Goal: Task Accomplishment & Management: Manage account settings

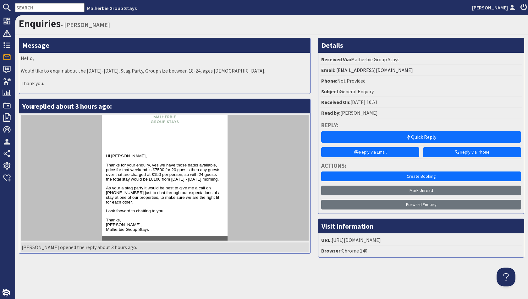
scroll to position [32, 0]
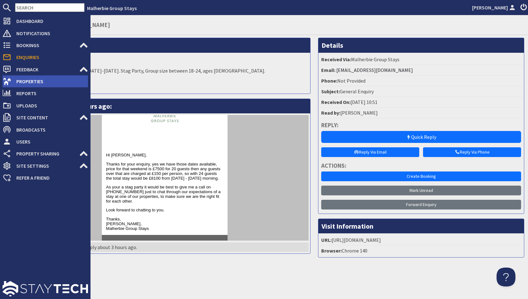
click at [45, 81] on span "Properties" at bounding box center [49, 81] width 77 height 10
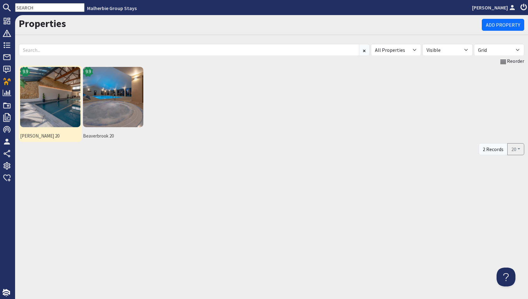
click at [40, 117] on img at bounding box center [50, 97] width 60 height 60
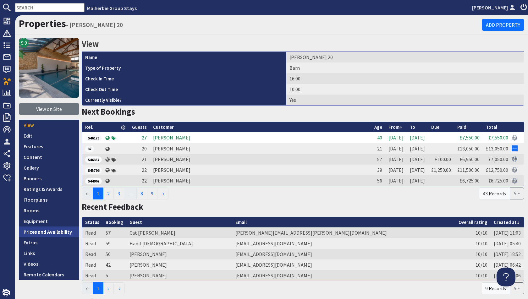
click at [62, 233] on link "Prices and Availability" at bounding box center [49, 232] width 60 height 11
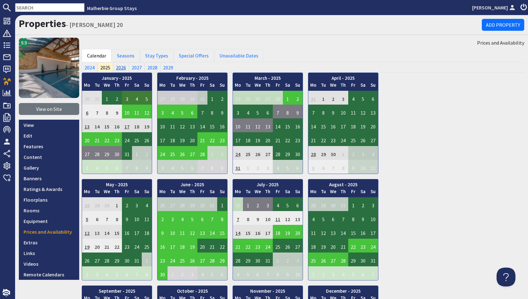
click at [124, 67] on link "2026" at bounding box center [121, 67] width 16 height 10
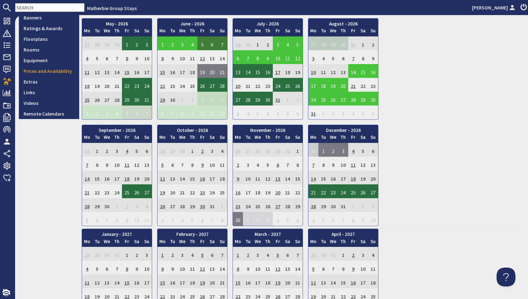
scroll to position [175, 0]
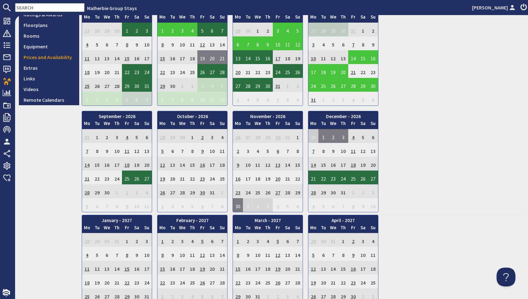
click at [85, 191] on td "28" at bounding box center [87, 192] width 10 height 14
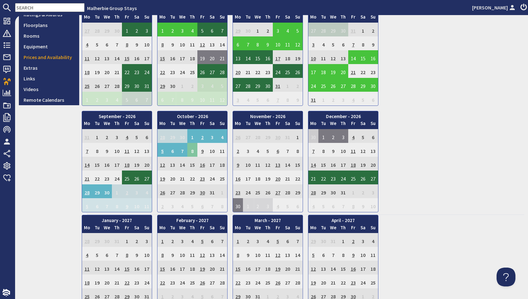
click at [194, 148] on td "8" at bounding box center [192, 150] width 10 height 14
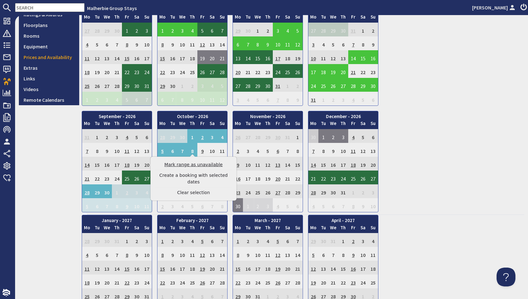
click at [203, 167] on link "Mark range as unavailable" at bounding box center [193, 165] width 77 height 7
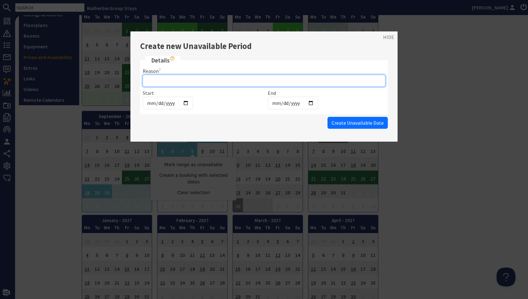
click at [248, 79] on input "Reason" at bounding box center [264, 81] width 243 height 12
type input "Provisional Amy Mayo"
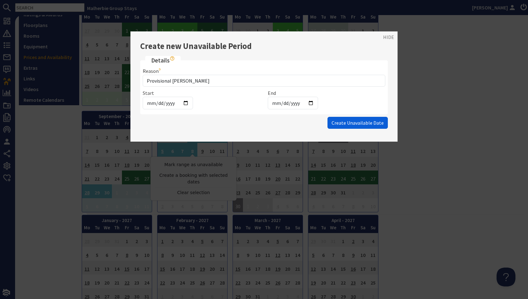
click at [353, 122] on span "Create Unavailable Date" at bounding box center [358, 123] width 52 height 6
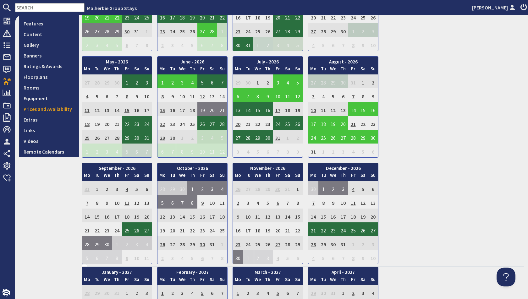
scroll to position [148, 0]
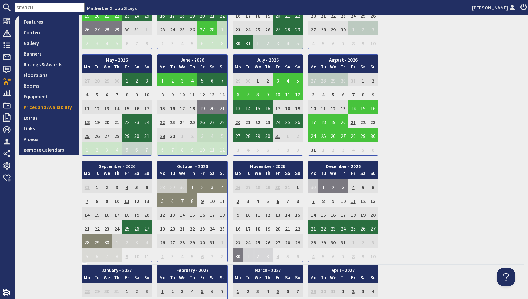
click at [196, 183] on td "1" at bounding box center [192, 186] width 10 height 14
click at [91, 239] on td "28" at bounding box center [87, 241] width 10 height 14
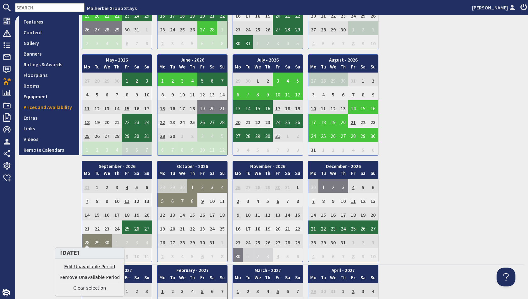
click at [89, 266] on link "Edit Unavailable Period" at bounding box center [89, 267] width 60 height 7
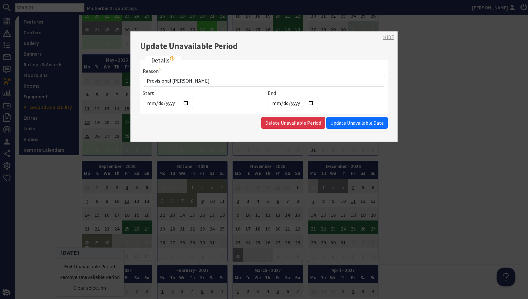
click at [389, 35] on link "HIDE" at bounding box center [388, 37] width 11 height 8
